Goal: Browse casually: Explore the website without a specific task or goal

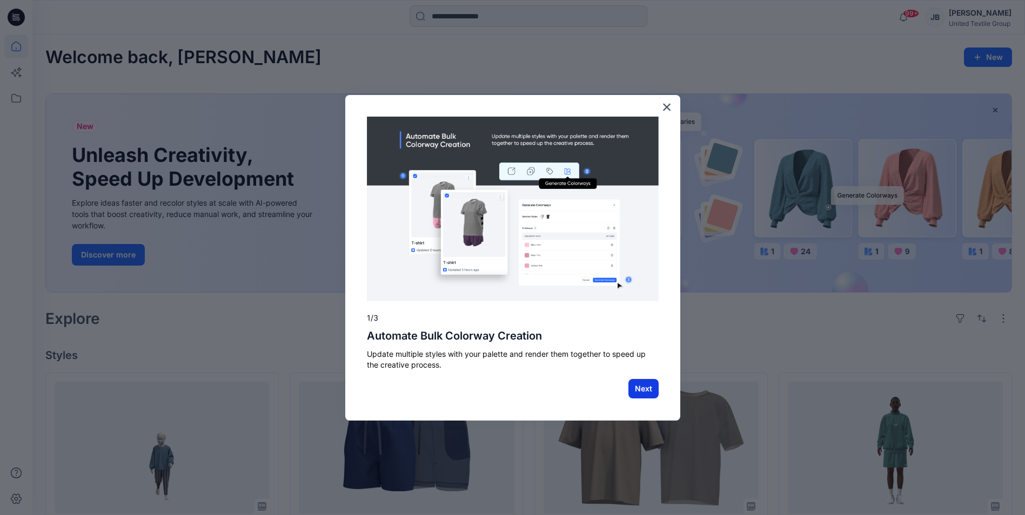
click at [642, 387] on button "Next" at bounding box center [643, 388] width 30 height 19
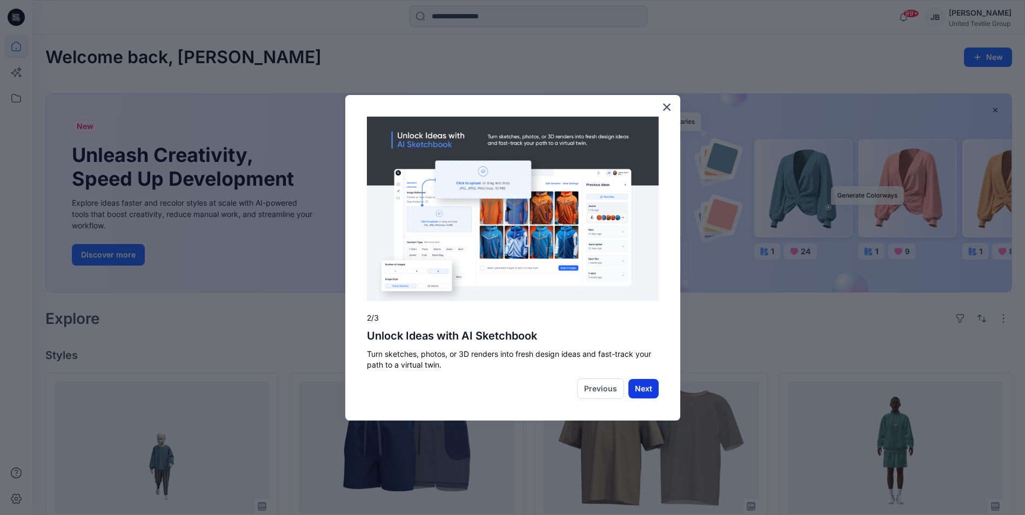
click at [642, 388] on button "Next" at bounding box center [643, 388] width 30 height 19
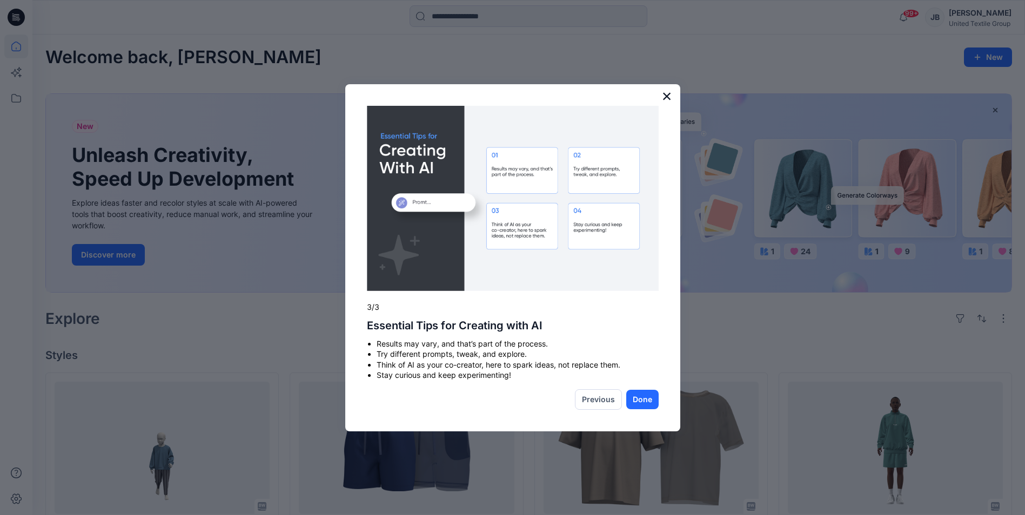
click at [665, 91] on button "×" at bounding box center [667, 96] width 10 height 17
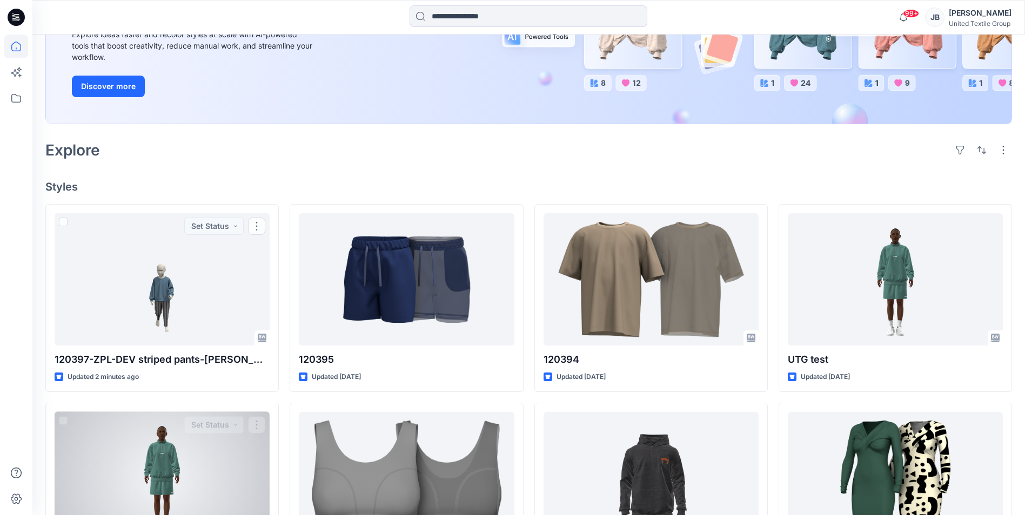
scroll to position [216, 0]
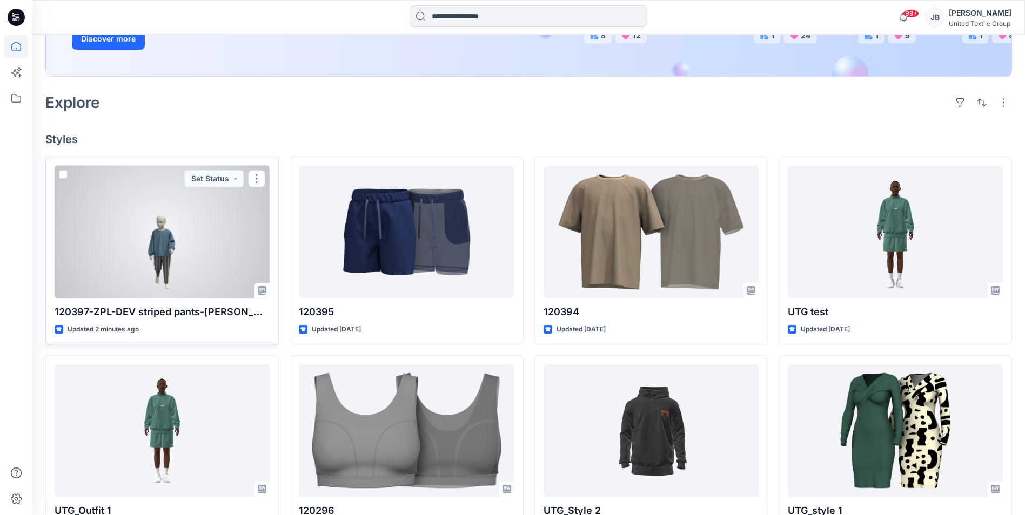
click at [210, 241] on div at bounding box center [162, 232] width 215 height 132
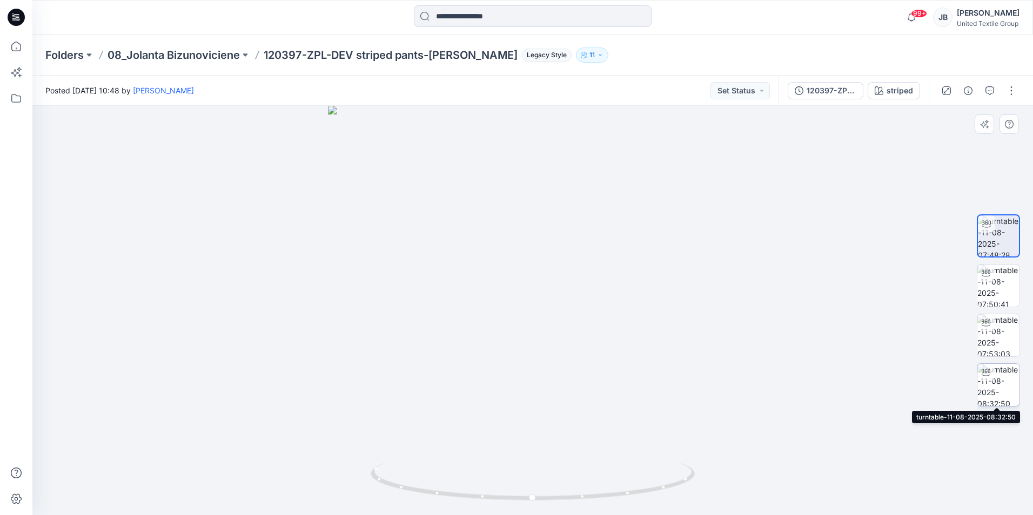
click at [997, 389] on img at bounding box center [998, 385] width 42 height 42
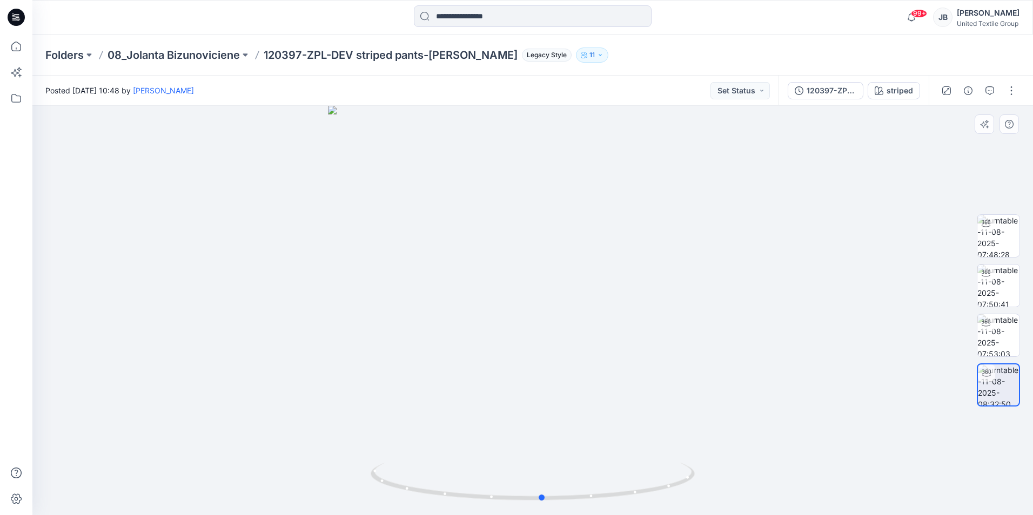
drag, startPoint x: 533, startPoint y: 499, endPoint x: 542, endPoint y: 503, distance: 10.9
click at [542, 503] on div at bounding box center [532, 310] width 1000 height 409
click at [880, 91] on icon "button" at bounding box center [879, 90] width 9 height 9
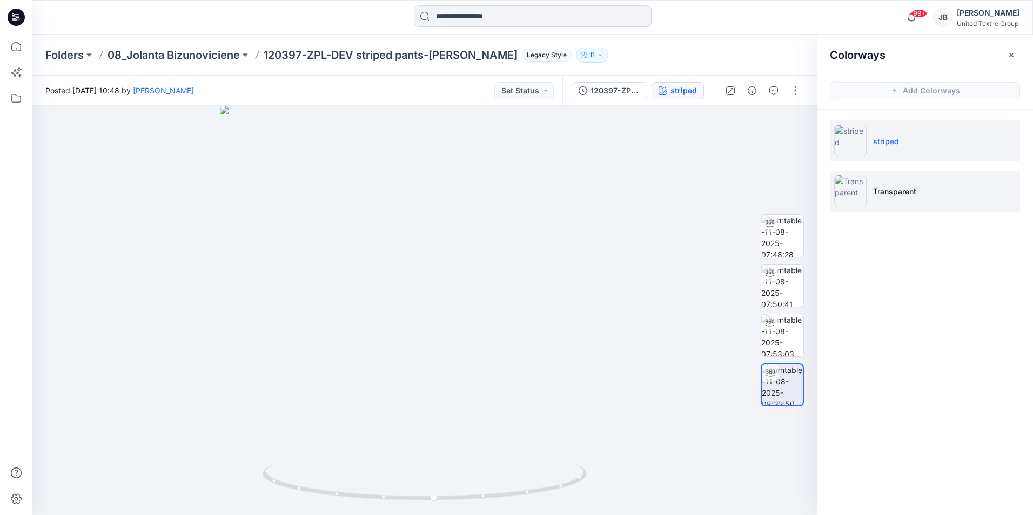
click at [849, 194] on img at bounding box center [850, 191] width 32 height 32
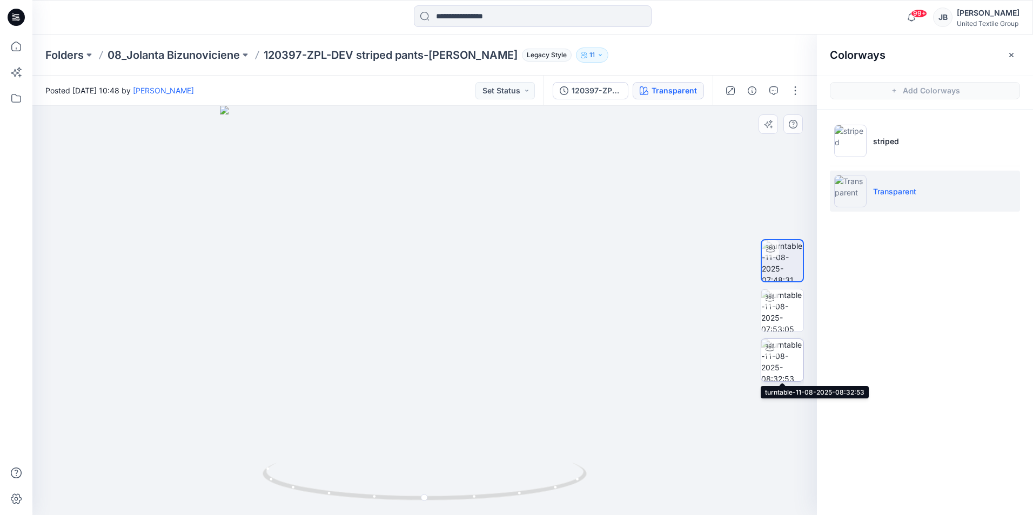
click at [777, 367] on img at bounding box center [782, 360] width 42 height 42
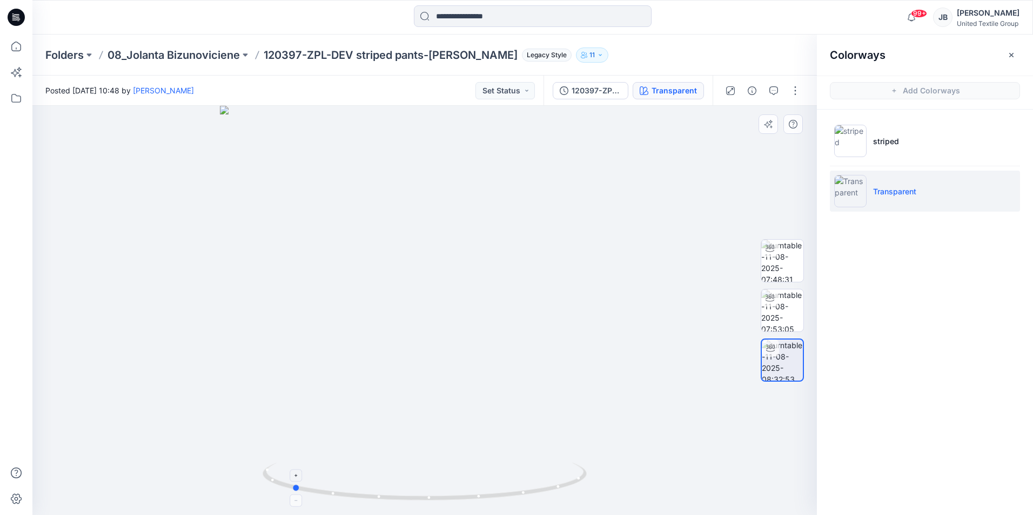
drag, startPoint x: 425, startPoint y: 500, endPoint x: 292, endPoint y: 479, distance: 134.6
click at [292, 479] on icon at bounding box center [426, 483] width 327 height 41
drag, startPoint x: 277, startPoint y: 401, endPoint x: 247, endPoint y: 407, distance: 29.9
click at [247, 407] on img at bounding box center [425, 260] width 620 height 510
drag, startPoint x: 295, startPoint y: 489, endPoint x: 510, endPoint y: 485, distance: 215.0
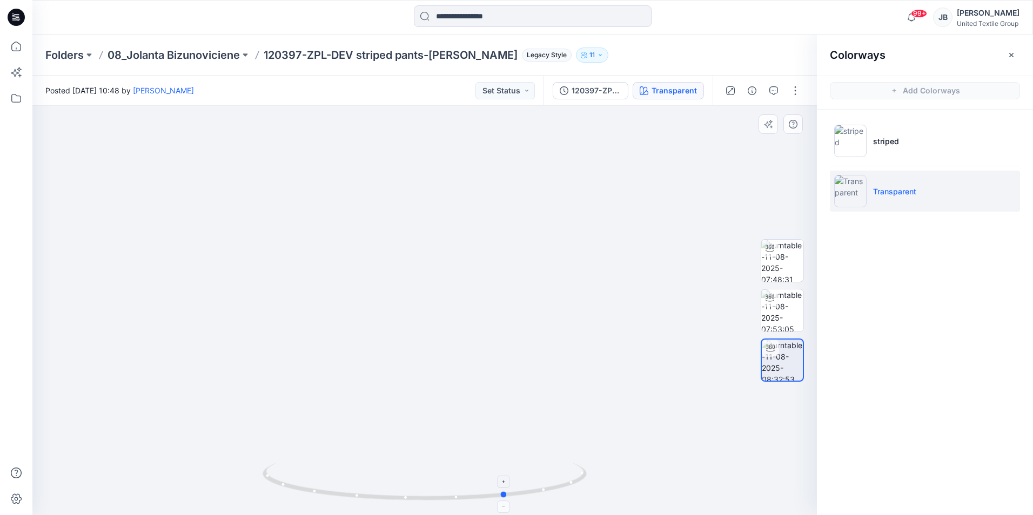
click at [510, 485] on icon at bounding box center [426, 483] width 327 height 41
click at [15, 15] on icon at bounding box center [16, 14] width 5 height 1
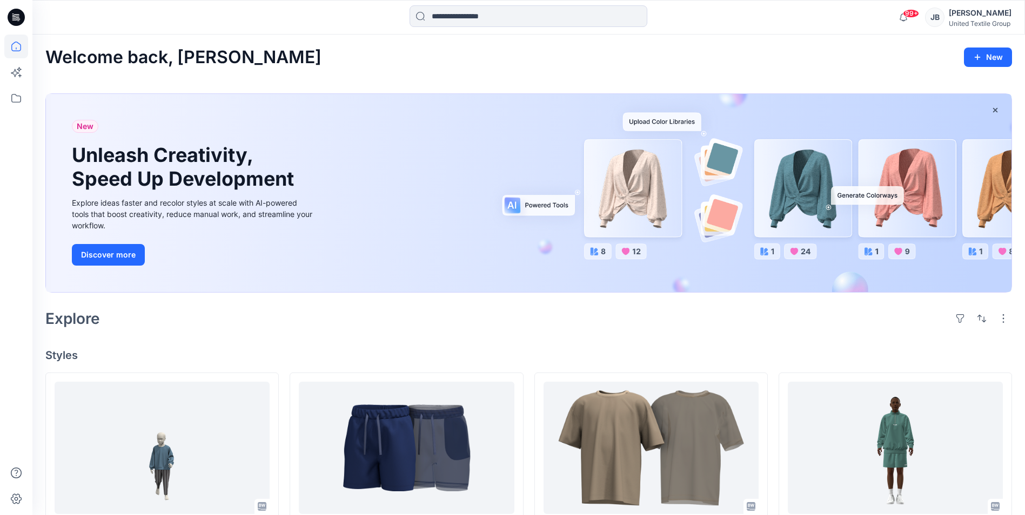
drag, startPoint x: 766, startPoint y: 327, endPoint x: 768, endPoint y: 318, distance: 8.7
click at [766, 327] on div "Explore" at bounding box center [528, 319] width 966 height 26
